Goal: Information Seeking & Learning: Understand process/instructions

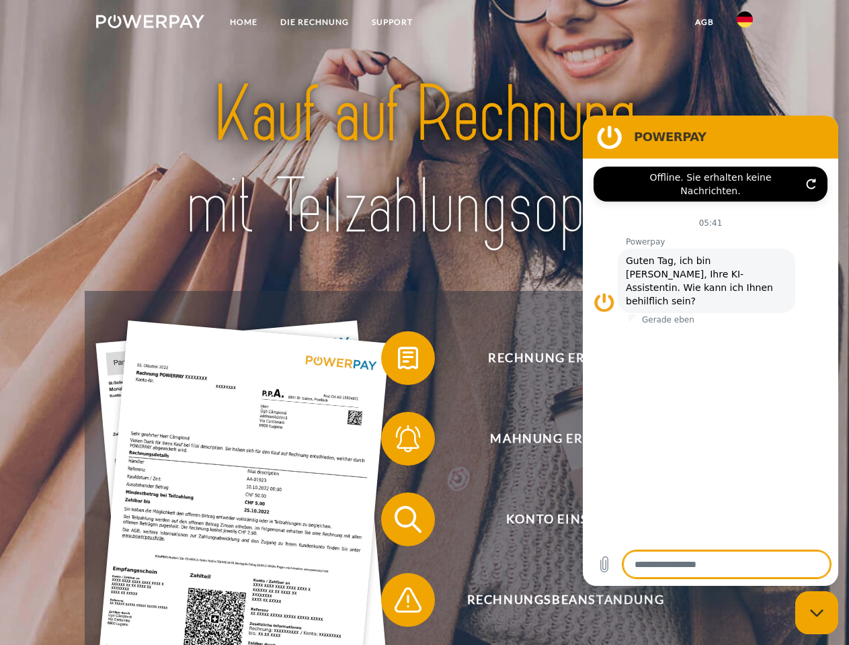
click at [150, 24] on img at bounding box center [150, 21] width 108 height 13
click at [745, 24] on img at bounding box center [745, 19] width 16 height 16
click at [704, 22] on link "agb" at bounding box center [705, 22] width 42 height 24
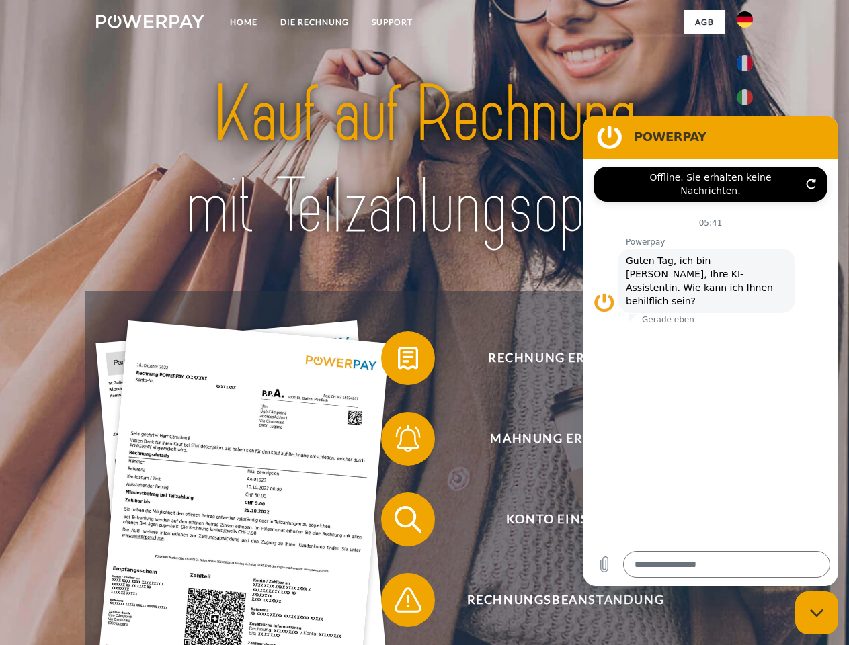
click at [398, 361] on span at bounding box center [387, 358] width 67 height 67
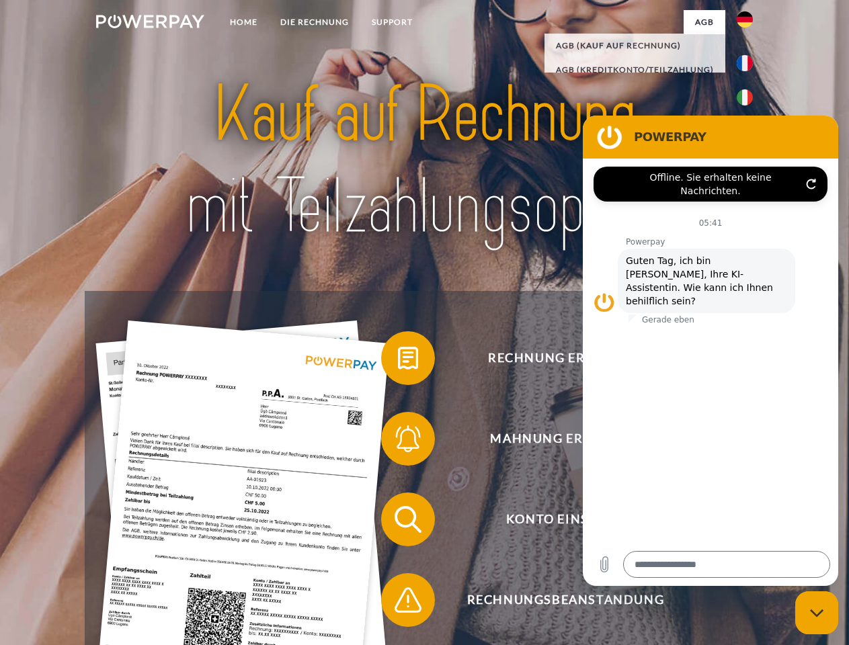
click at [398, 442] on span at bounding box center [387, 438] width 67 height 67
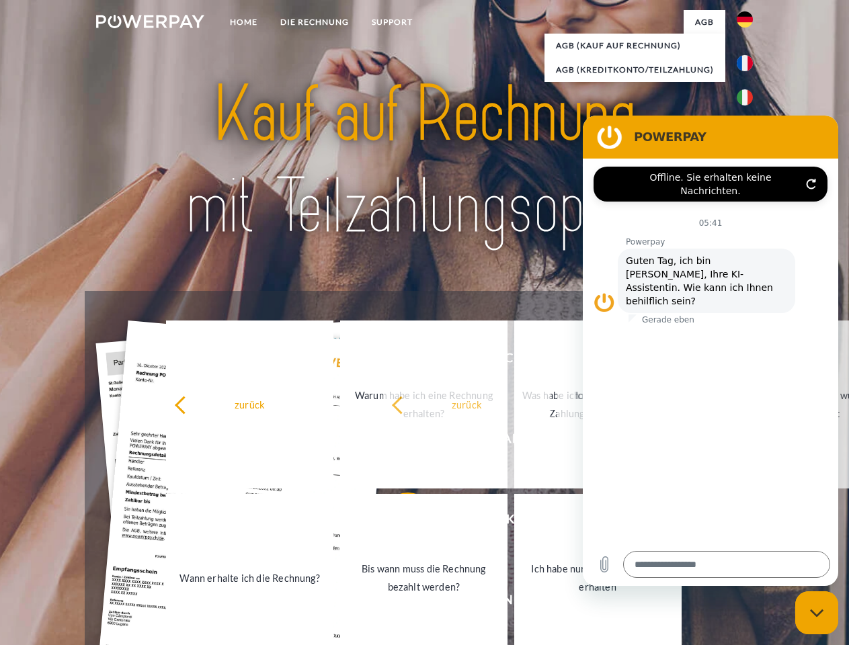
click at [398, 522] on link "Bis wann muss die Rechnung bezahlt werden?" at bounding box center [423, 578] width 167 height 168
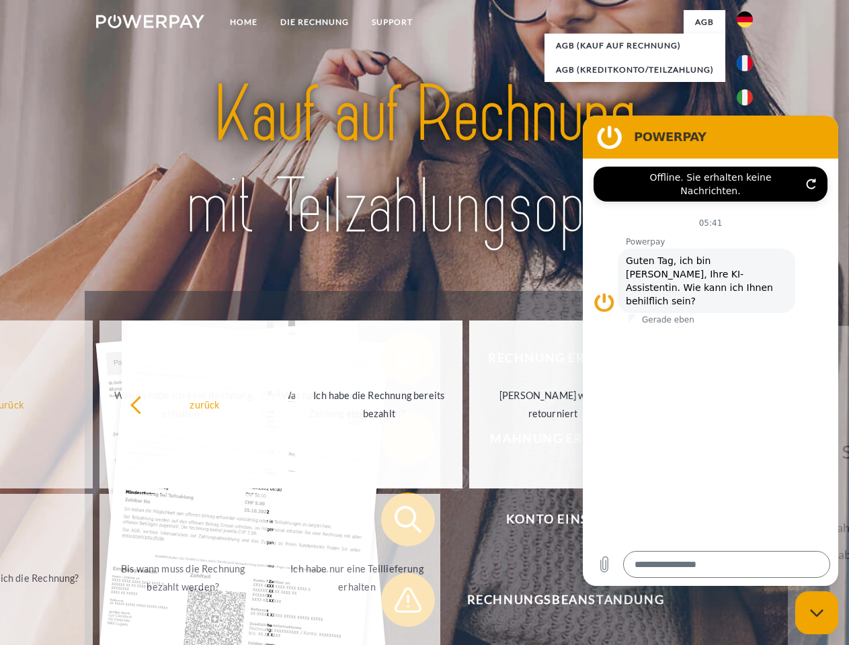
click at [398, 603] on span at bounding box center [387, 600] width 67 height 67
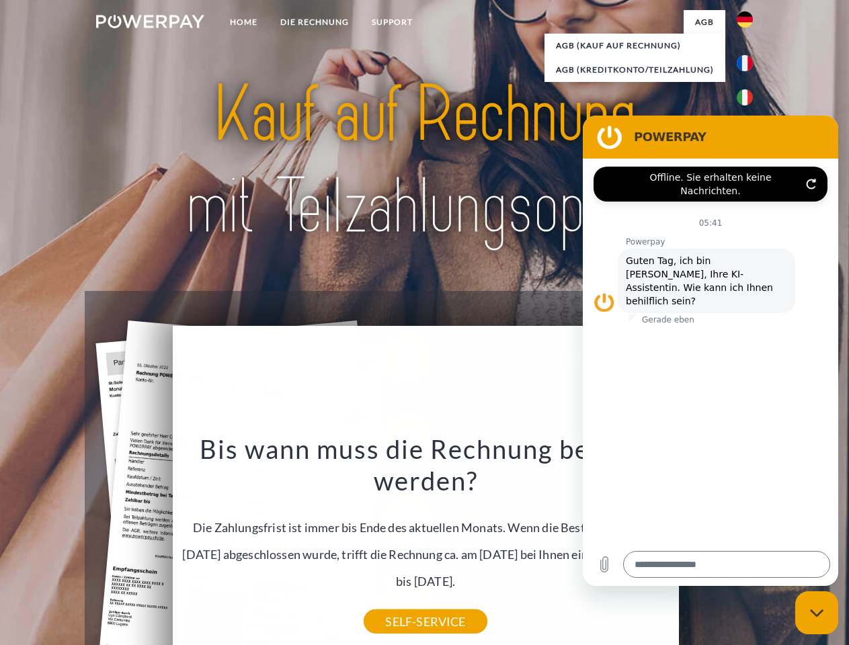
click at [817, 613] on icon "Messaging-Fenster schließen" at bounding box center [817, 613] width 14 height 9
type textarea "*"
